Goal: Task Accomplishment & Management: Manage account settings

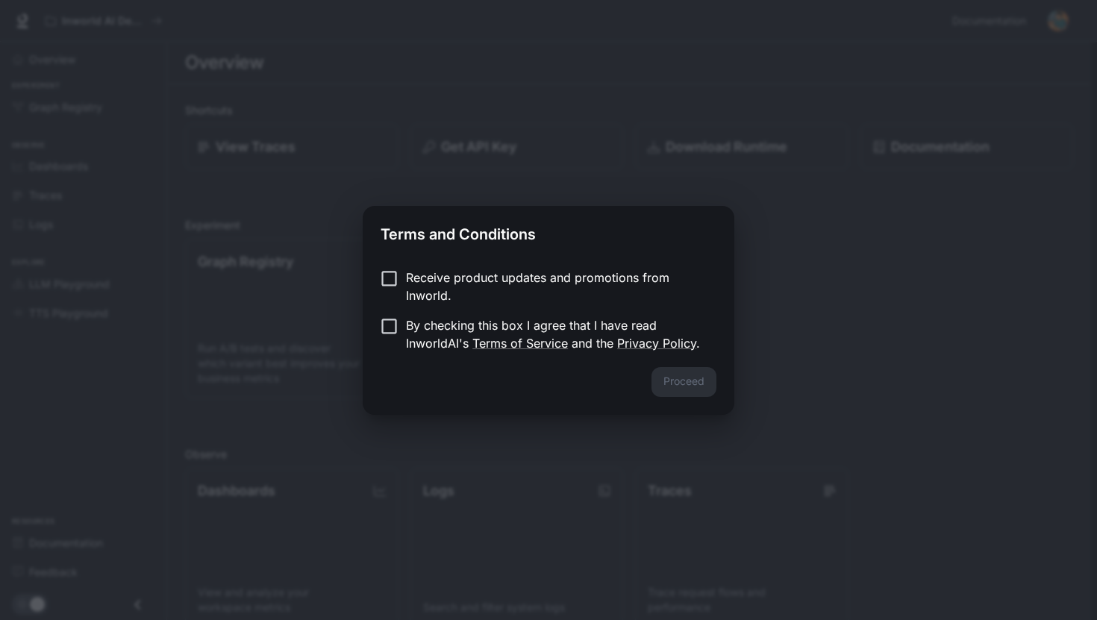
click at [631, 280] on p "Receive product updates and promotions from Inworld." at bounding box center [555, 287] width 298 height 36
click at [549, 286] on p "Receive product updates and promotions from Inworld." at bounding box center [555, 287] width 298 height 36
click at [674, 380] on button "Proceed" at bounding box center [683, 382] width 65 height 30
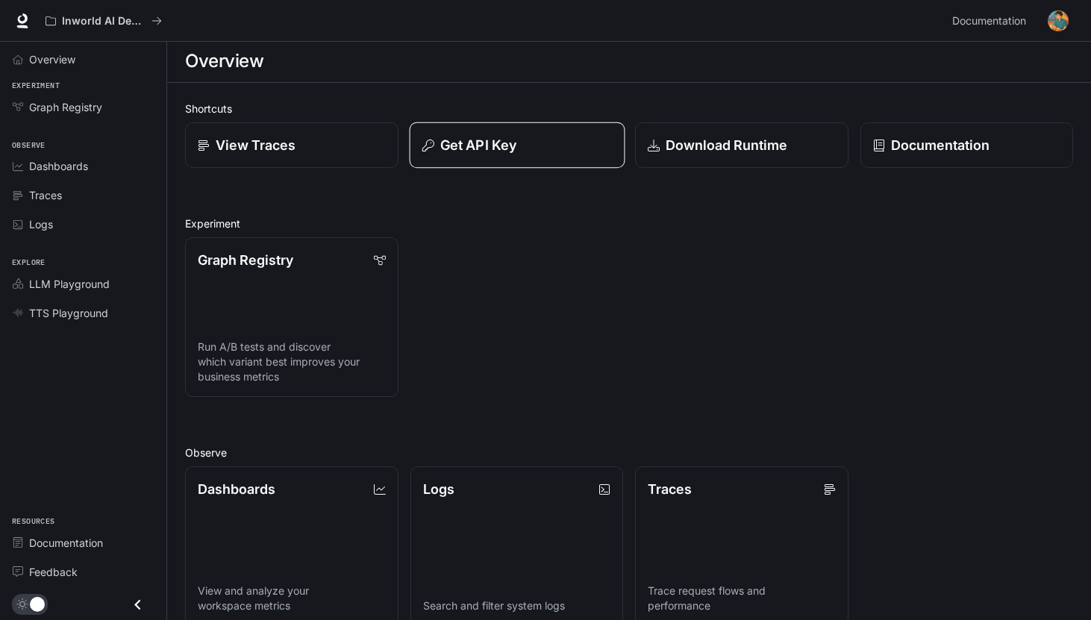
scroll to position [3, 0]
click at [496, 141] on p "Get API Key" at bounding box center [478, 144] width 76 height 20
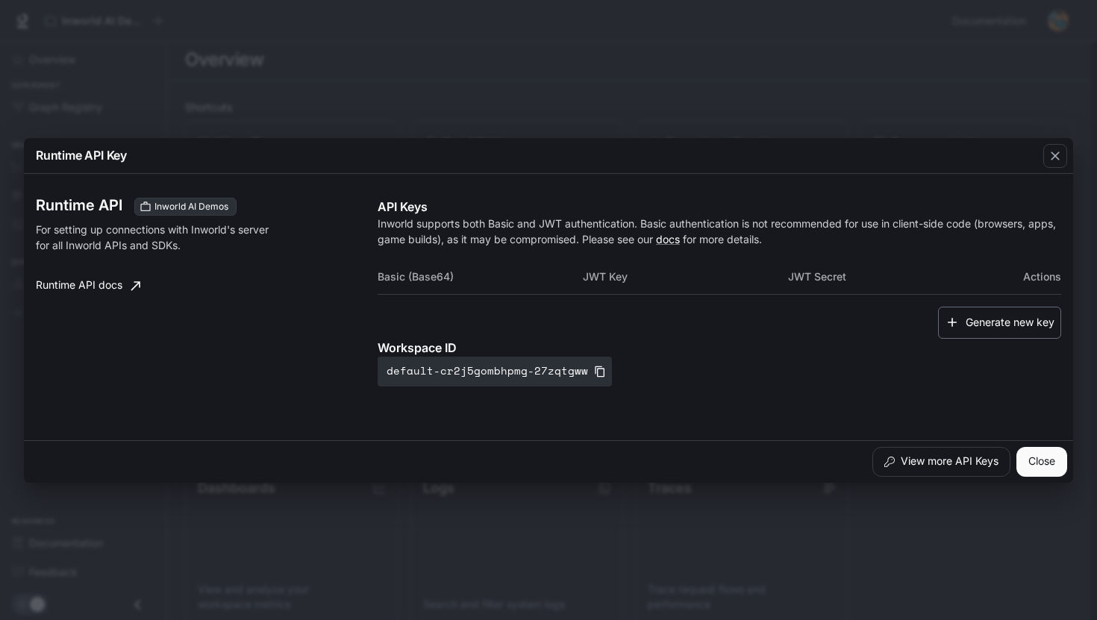
click at [984, 326] on button "Generate new key" at bounding box center [999, 323] width 123 height 32
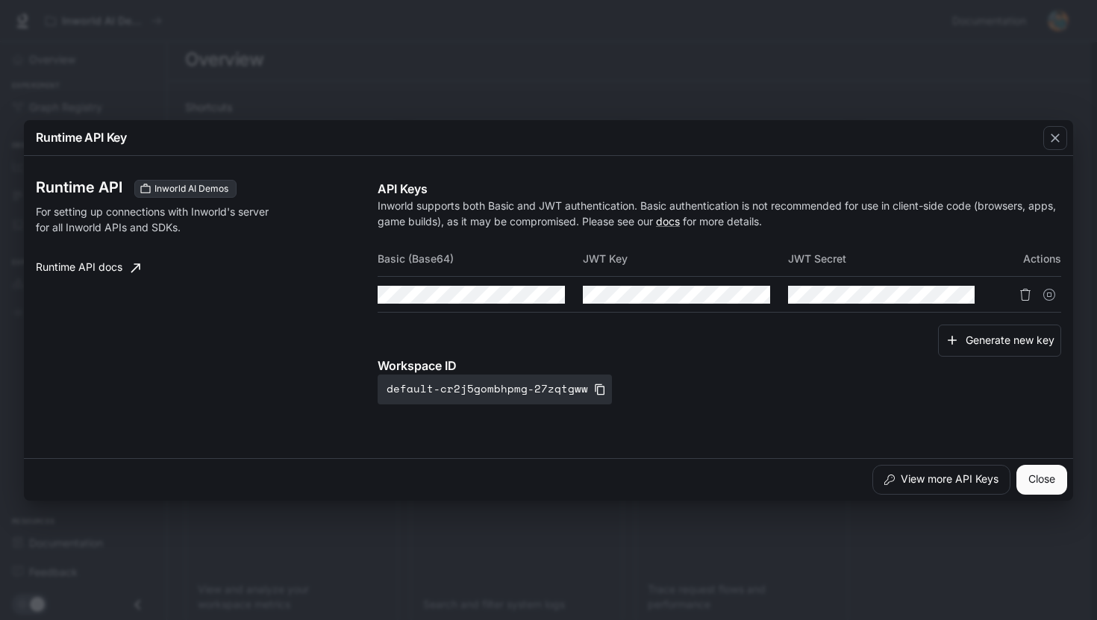
click at [1028, 296] on icon "Delete API key" at bounding box center [1025, 295] width 12 height 12
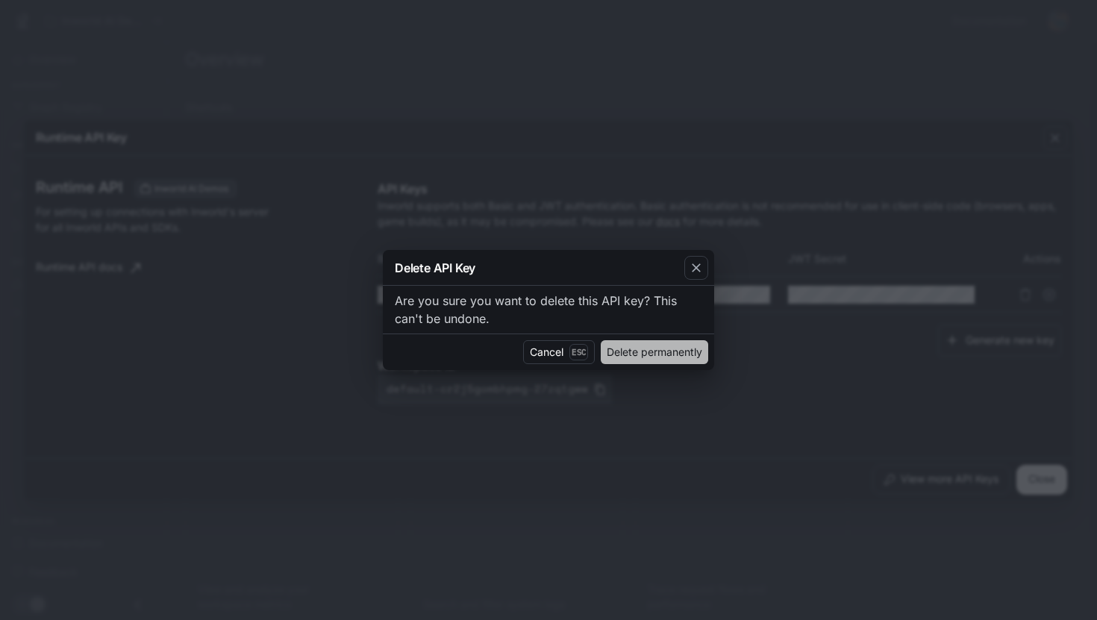
click at [687, 354] on button "Delete permanently" at bounding box center [654, 352] width 107 height 24
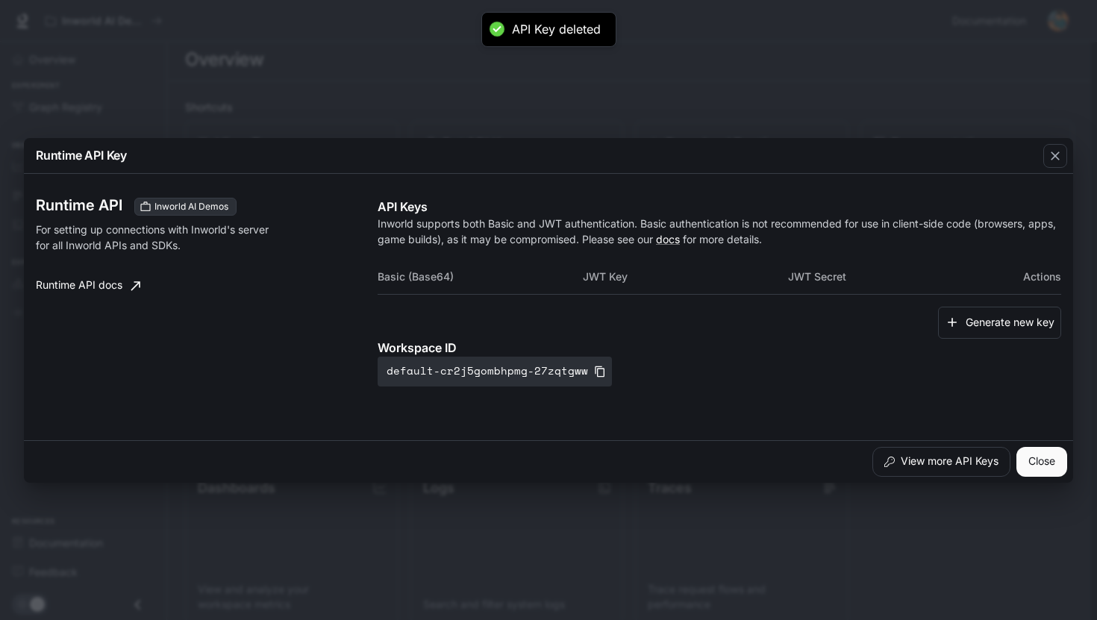
click at [1037, 444] on div "View more API Keys Close" at bounding box center [548, 461] width 1049 height 43
click at [1034, 451] on button "Close" at bounding box center [1041, 462] width 51 height 30
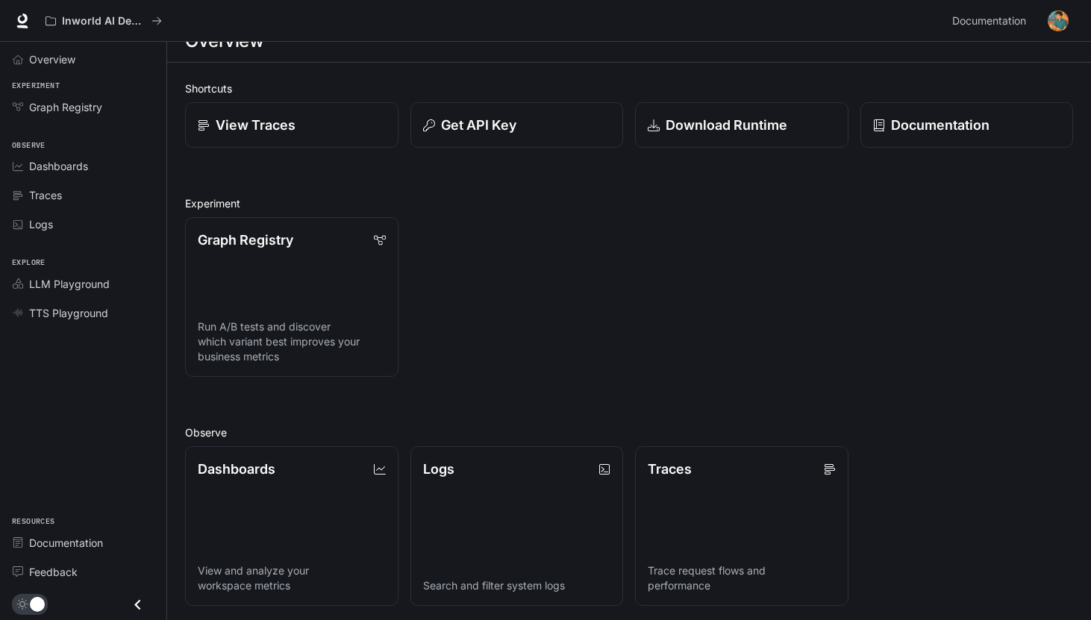
scroll to position [25, 0]
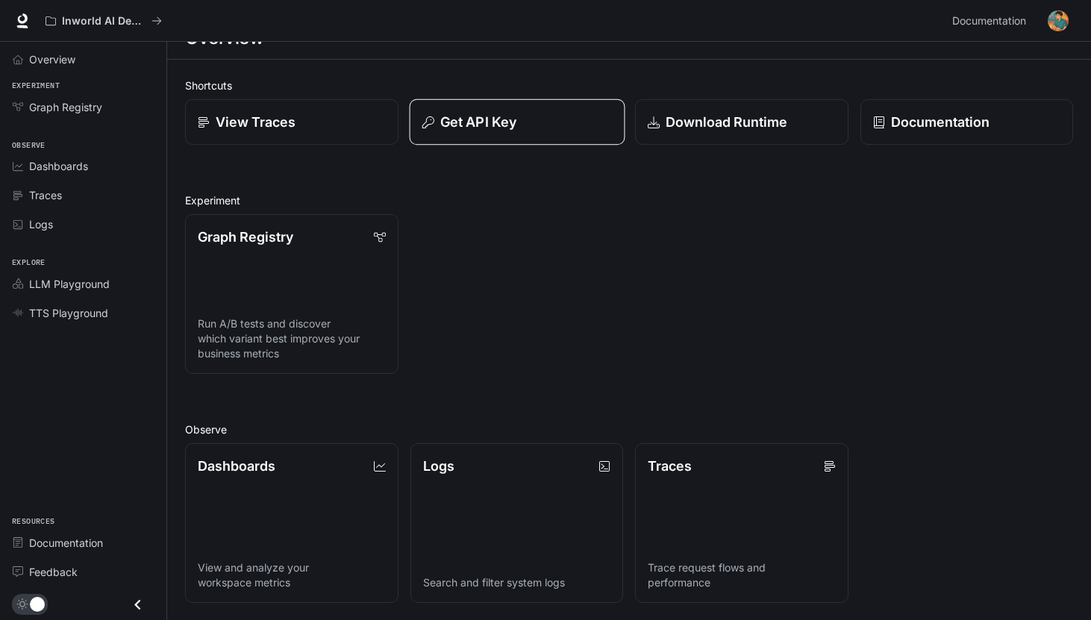
click at [546, 137] on button "Get API Key" at bounding box center [516, 122] width 215 height 46
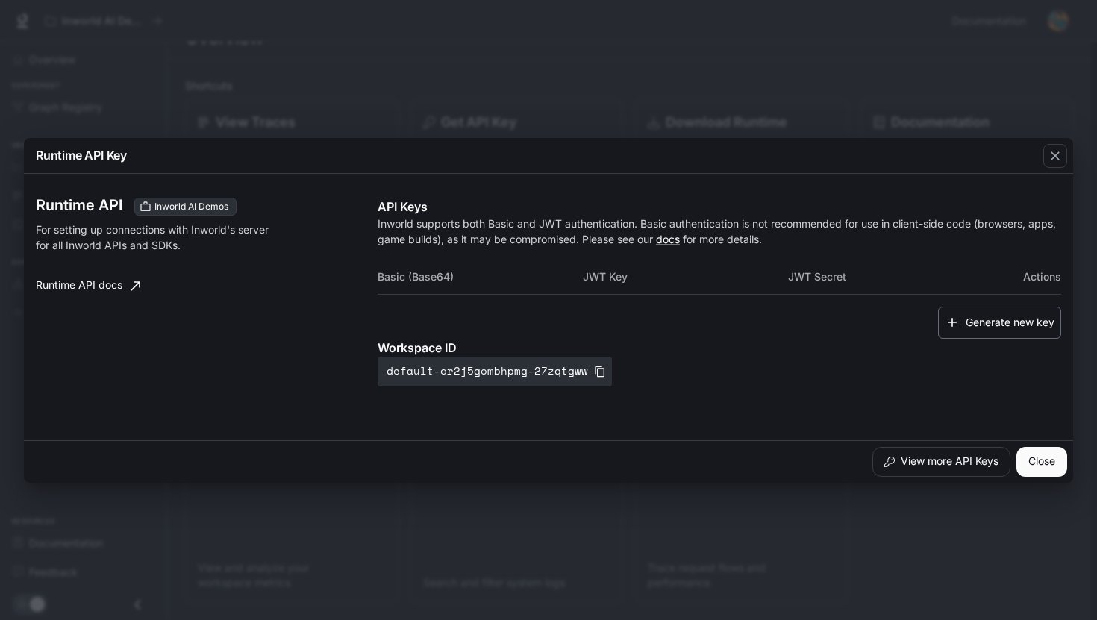
click at [1049, 325] on button "Generate new key" at bounding box center [999, 323] width 123 height 32
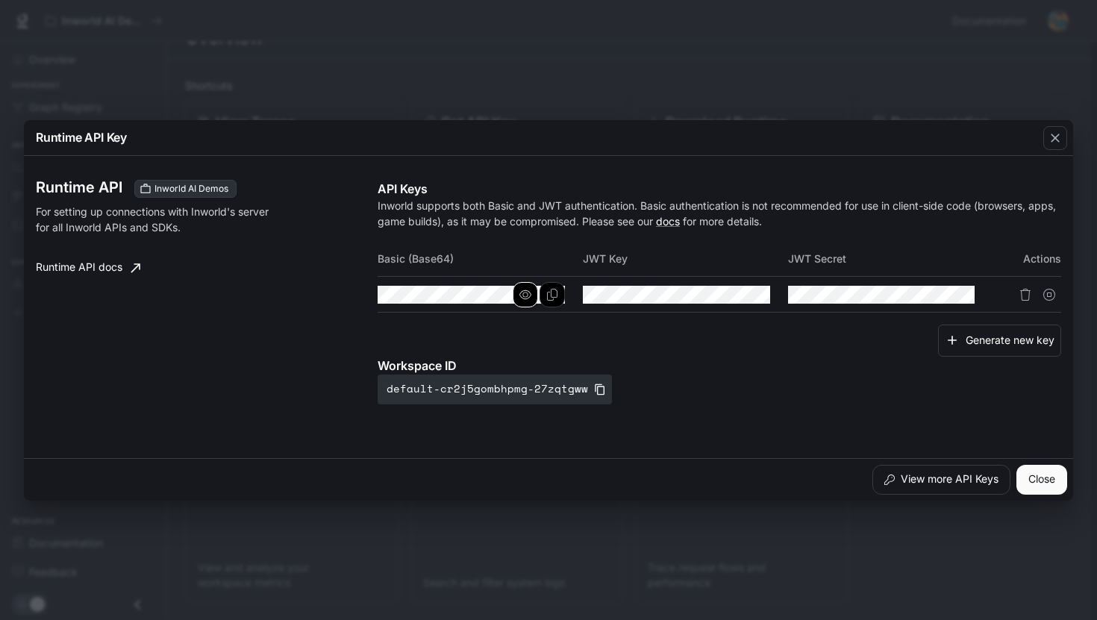
click at [527, 293] on icon "button" at bounding box center [525, 294] width 12 height 9
click at [527, 293] on icon "button" at bounding box center [525, 295] width 12 height 10
click at [552, 296] on icon "Copy Basic (Base64)" at bounding box center [552, 295] width 10 height 12
click at [1040, 480] on button "Close" at bounding box center [1041, 480] width 51 height 30
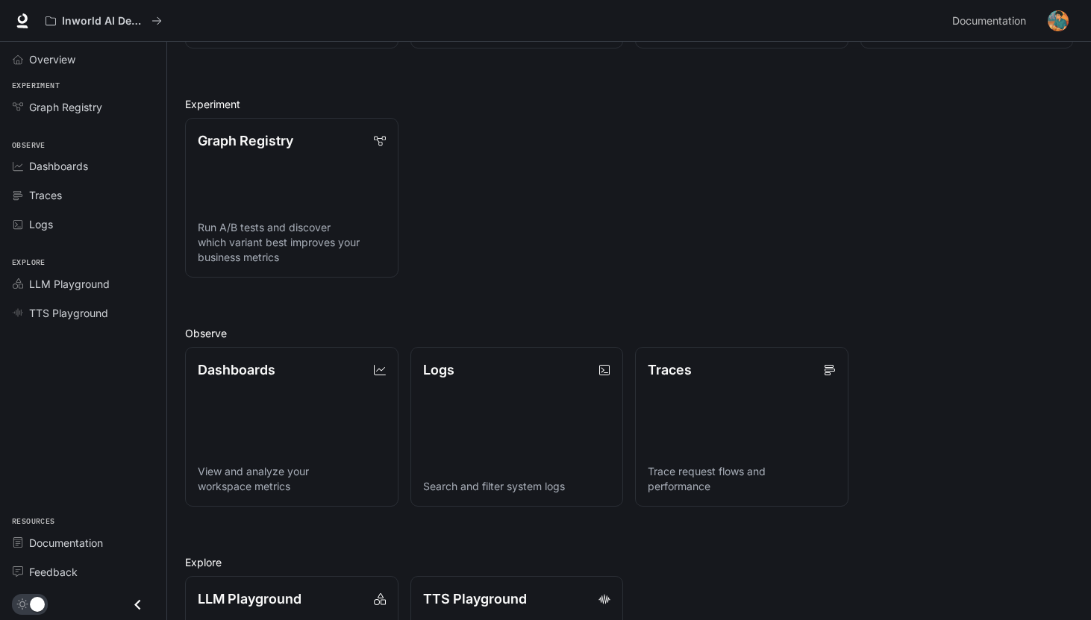
scroll to position [0, 0]
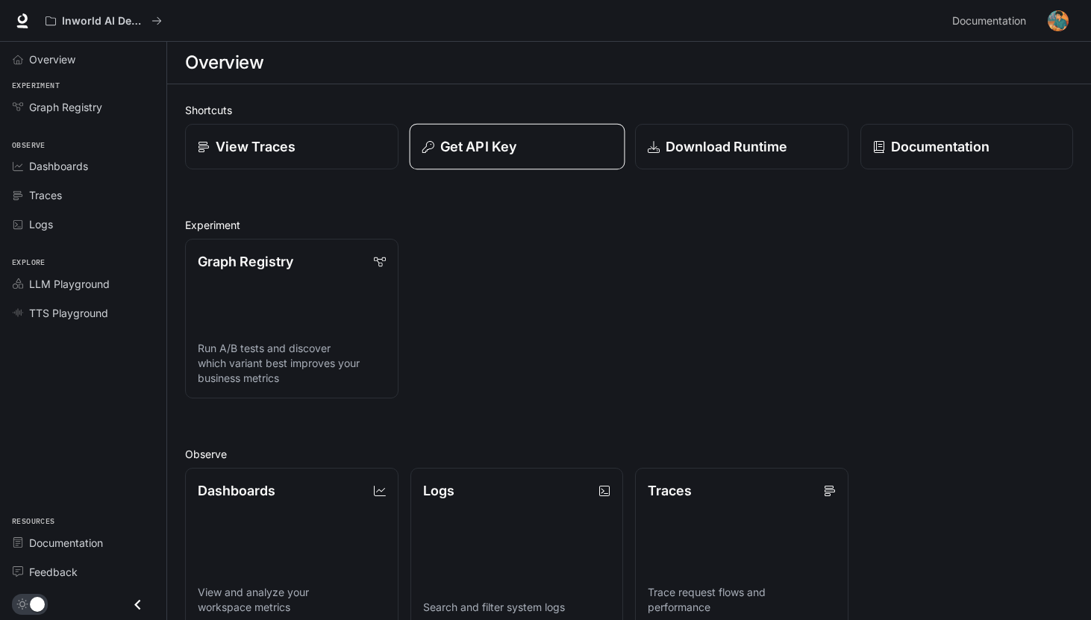
click at [526, 160] on button "Get API Key" at bounding box center [516, 147] width 215 height 46
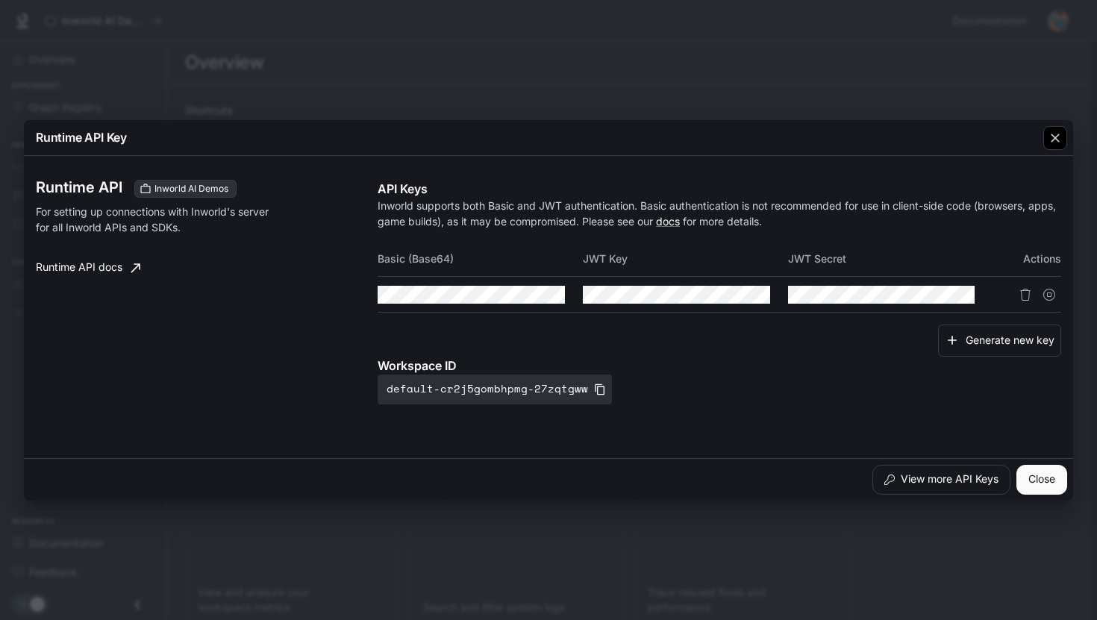
click at [1040, 143] on button "button" at bounding box center [1055, 138] width 36 height 36
